Goal: Task Accomplishment & Management: Manage account settings

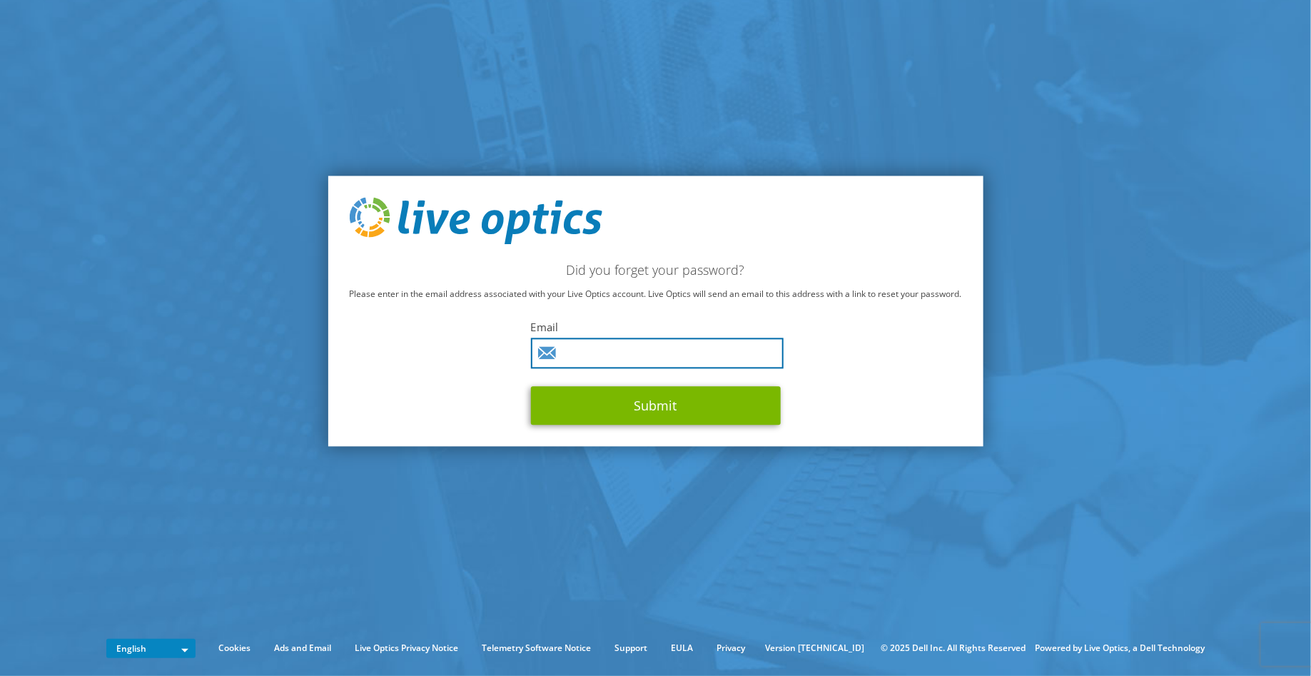
click at [654, 366] on input "text" at bounding box center [657, 353] width 253 height 31
type input "bodin.t@pplusnetwork.com"
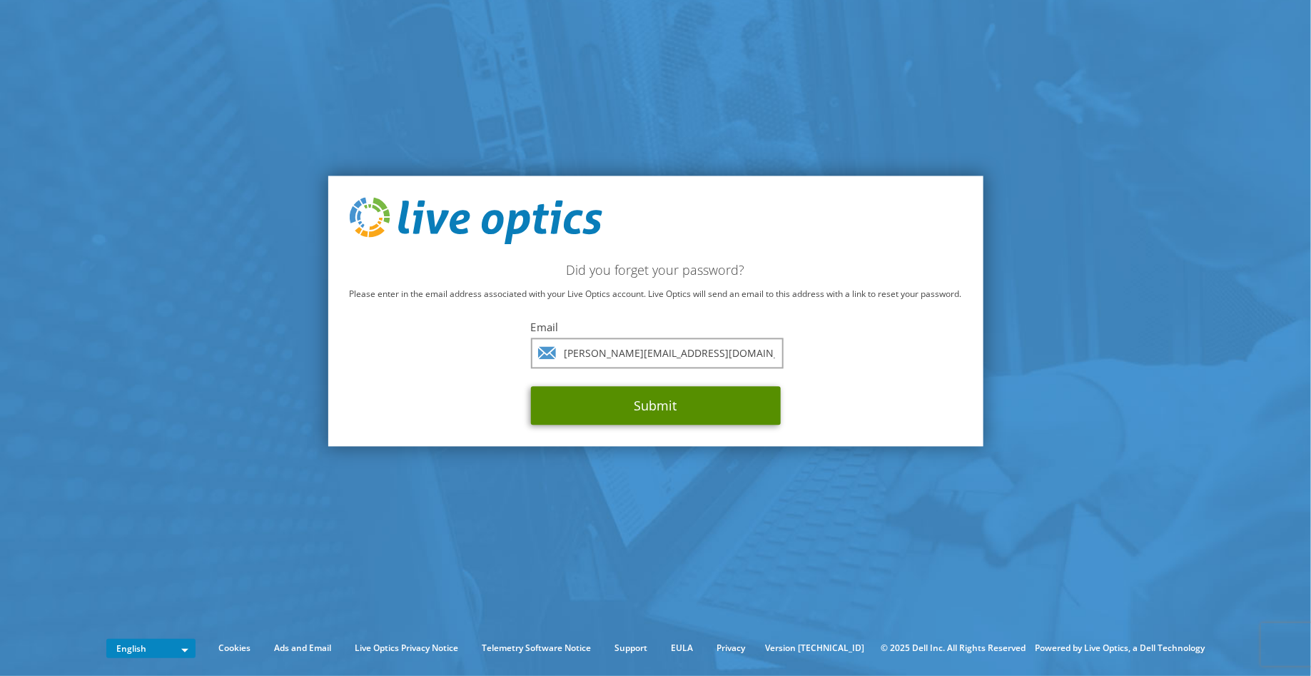
click at [675, 415] on button "Submit" at bounding box center [656, 405] width 250 height 39
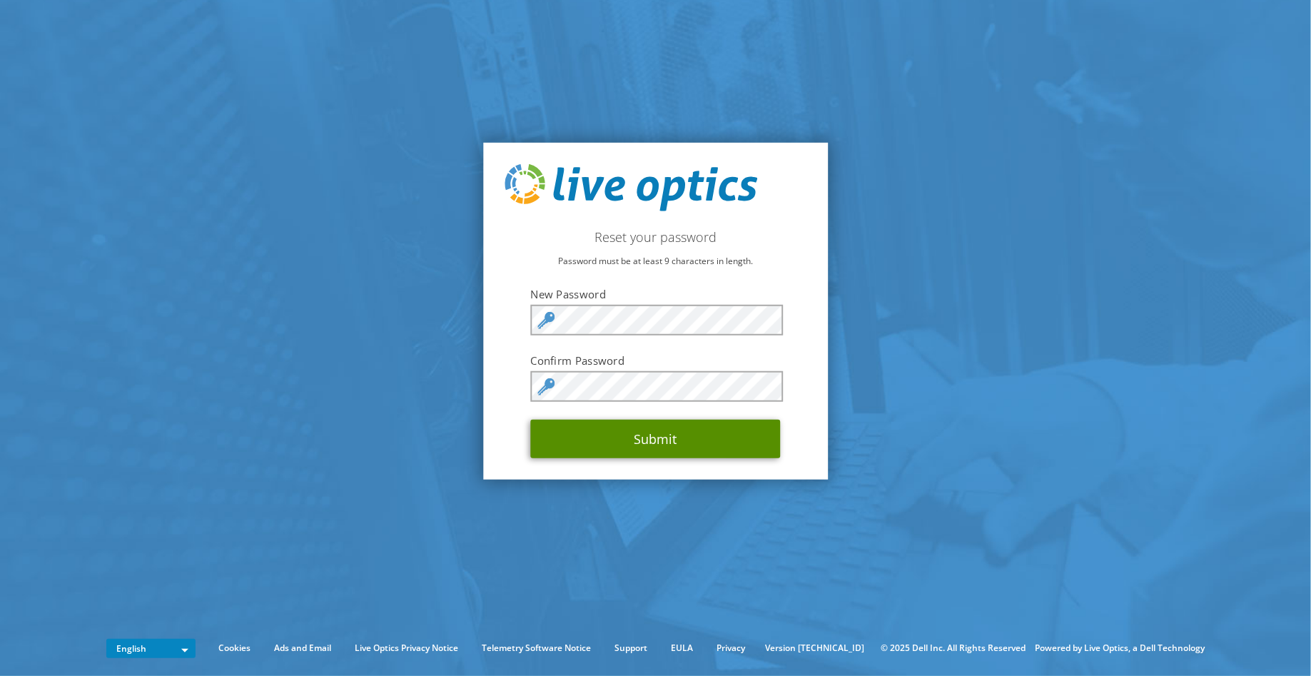
click at [619, 431] on button "Submit" at bounding box center [656, 439] width 250 height 39
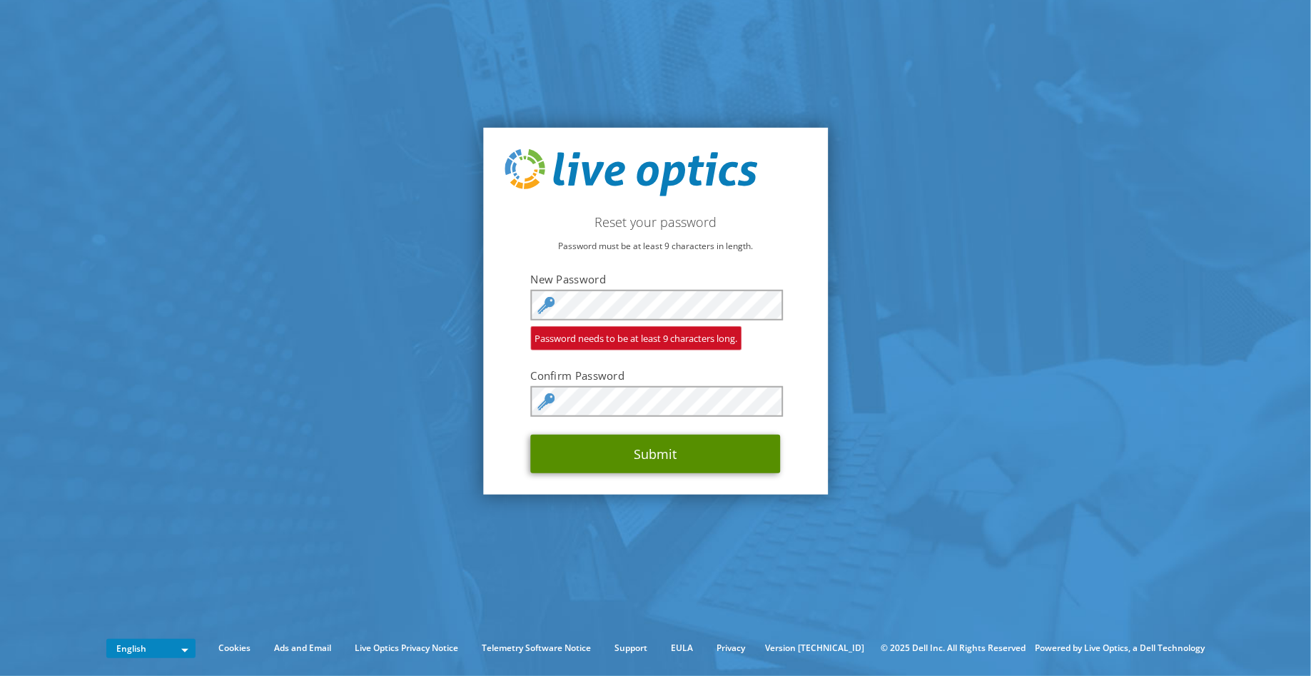
click at [668, 453] on button "Submit" at bounding box center [656, 454] width 250 height 39
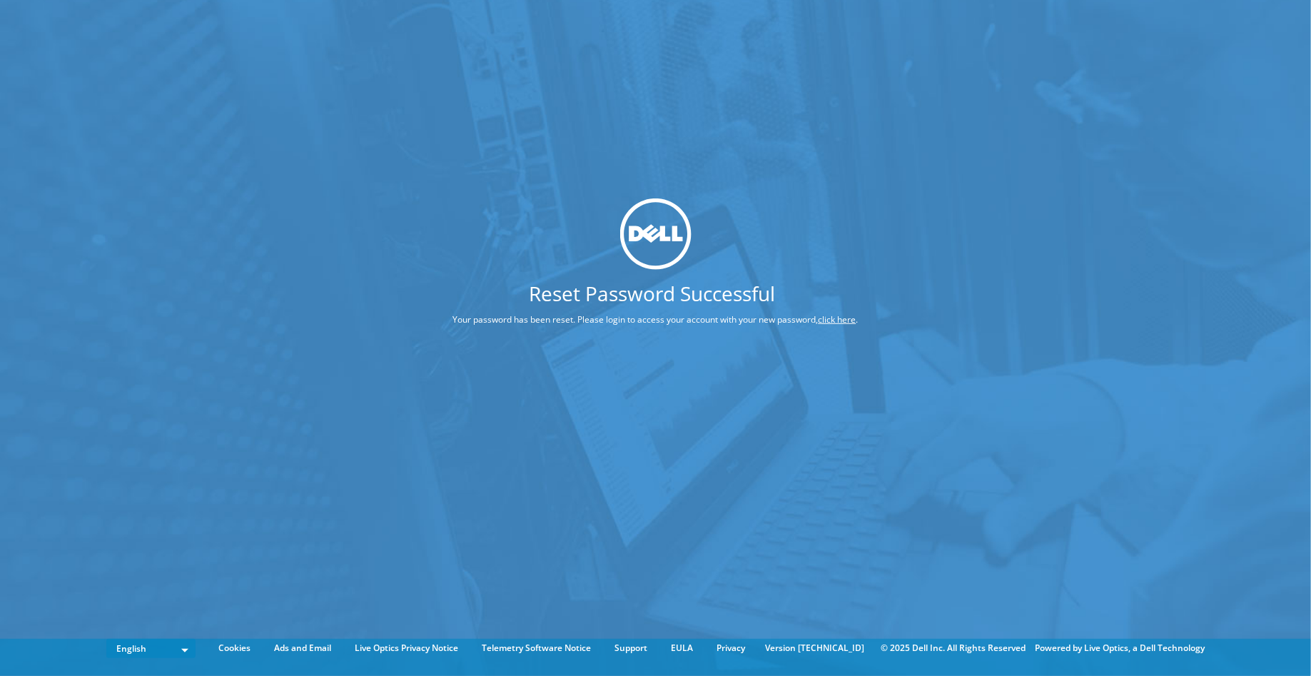
click at [509, 232] on div at bounding box center [656, 233] width 512 height 71
